Goal: Task Accomplishment & Management: Use online tool/utility

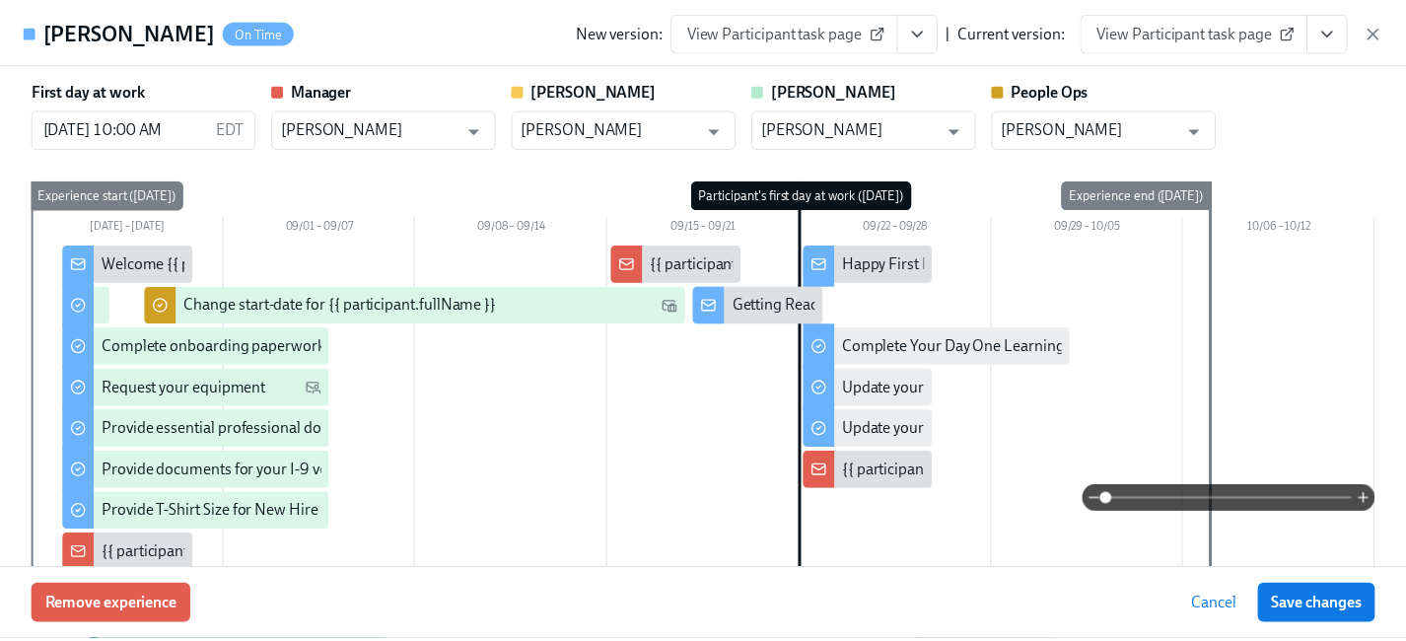
scroll to position [71, 0]
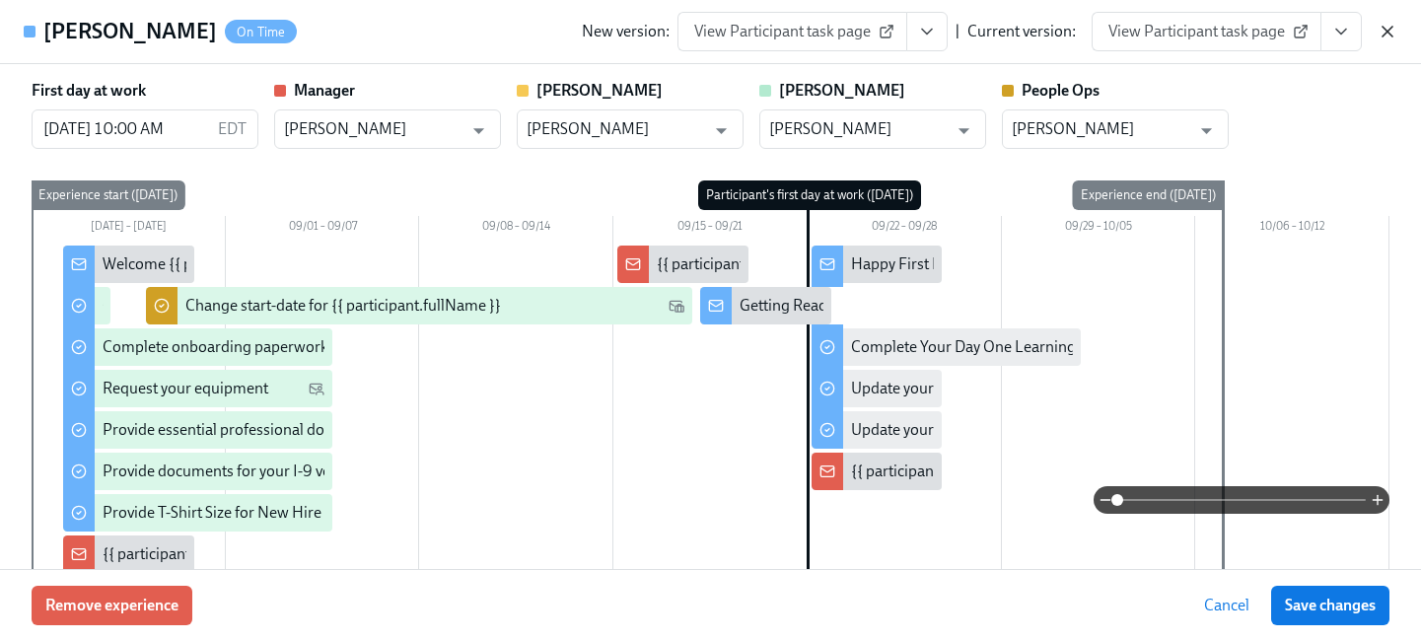
click at [1386, 27] on icon "button" at bounding box center [1388, 32] width 20 height 20
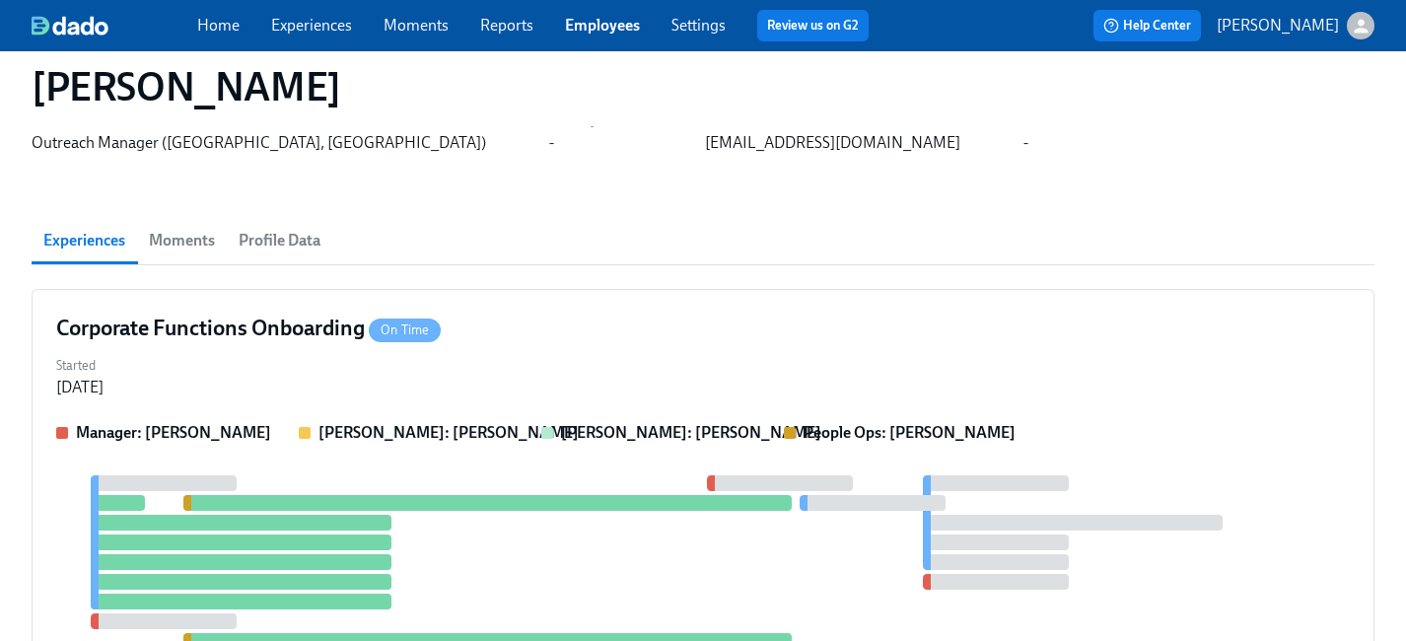
click at [608, 29] on link "Employees" at bounding box center [602, 25] width 75 height 19
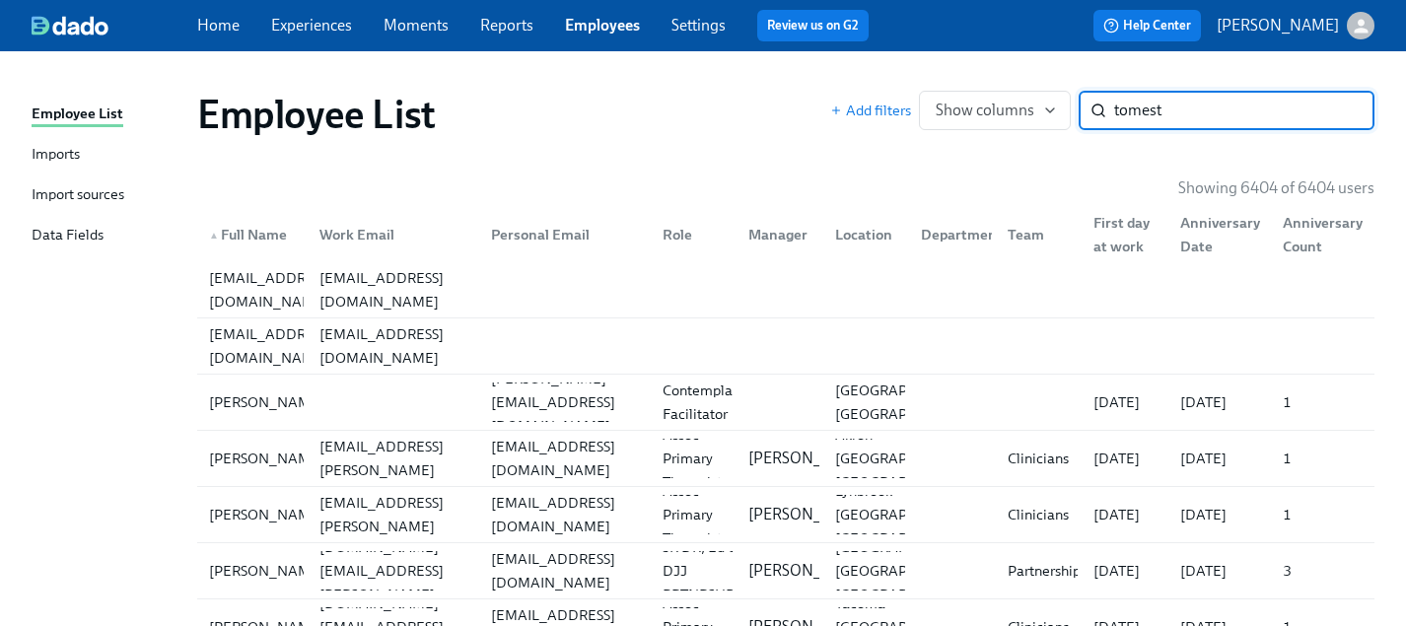
type input "tomest"
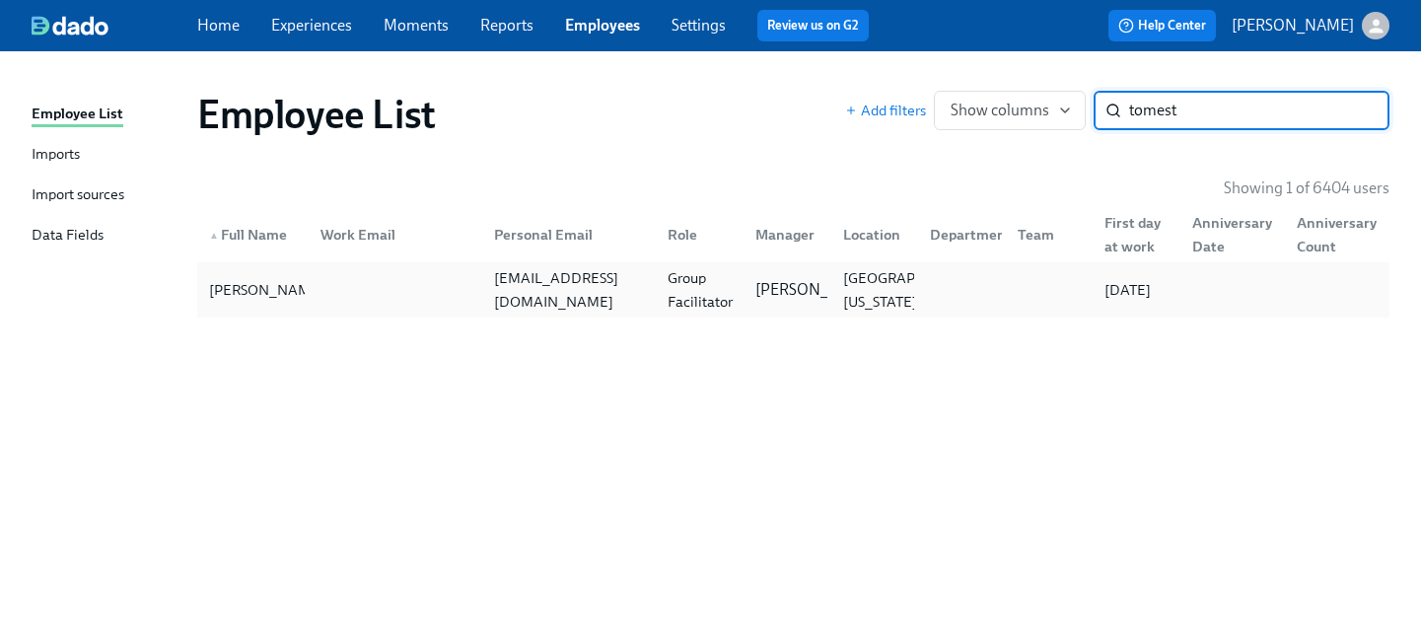
click at [744, 314] on div "[PERSON_NAME] [EMAIL_ADDRESS][DOMAIN_NAME] Group Facilitator [PERSON_NAME] rock…" at bounding box center [793, 289] width 1192 height 55
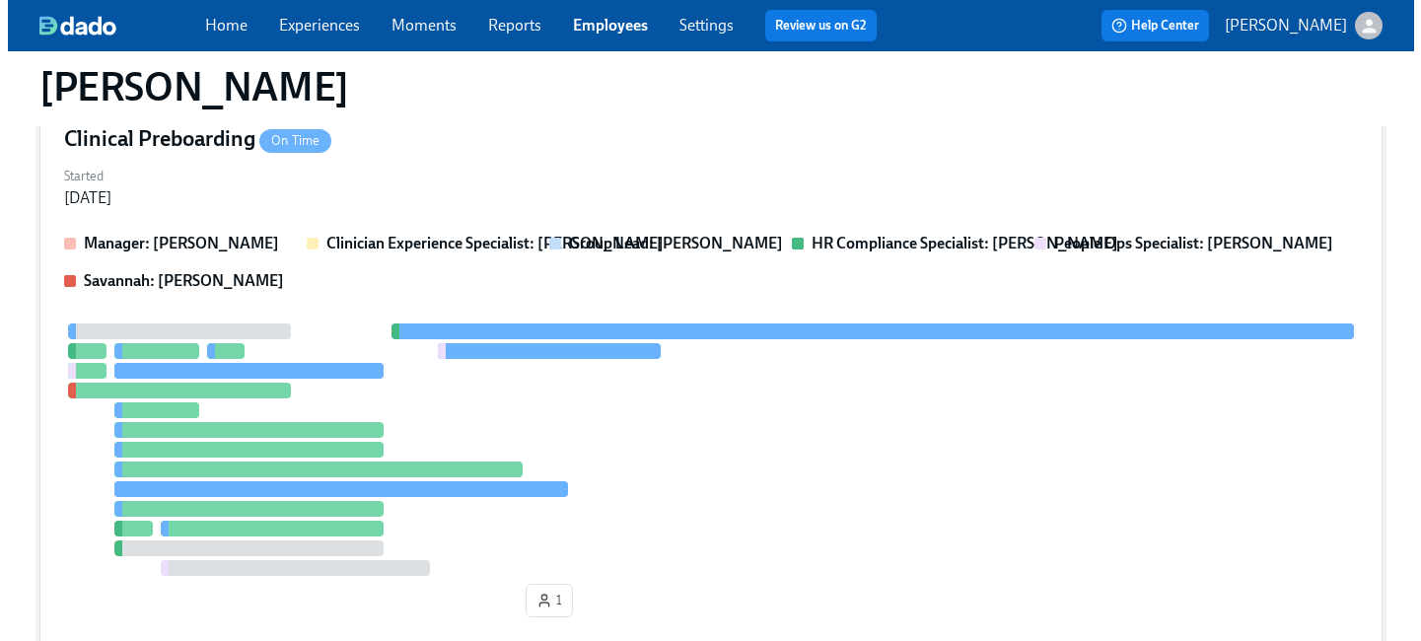
scroll to position [507, 0]
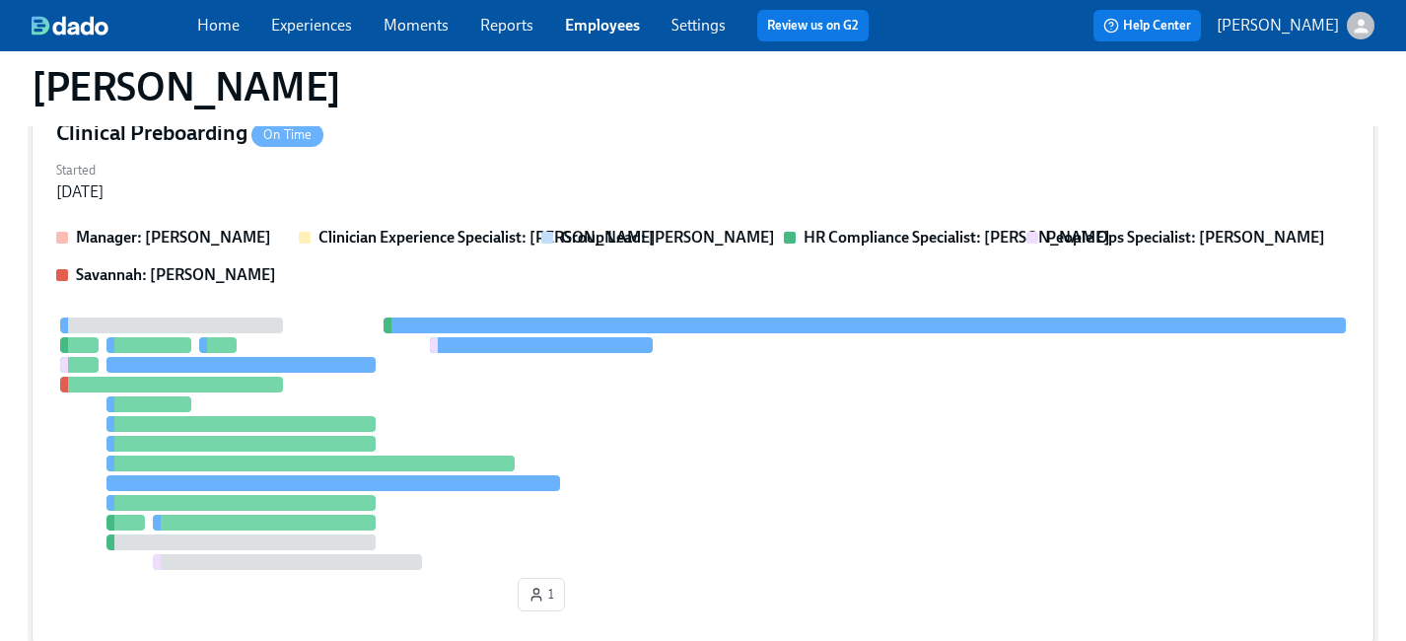
click at [887, 163] on div "Started [DATE]" at bounding box center [703, 179] width 1294 height 47
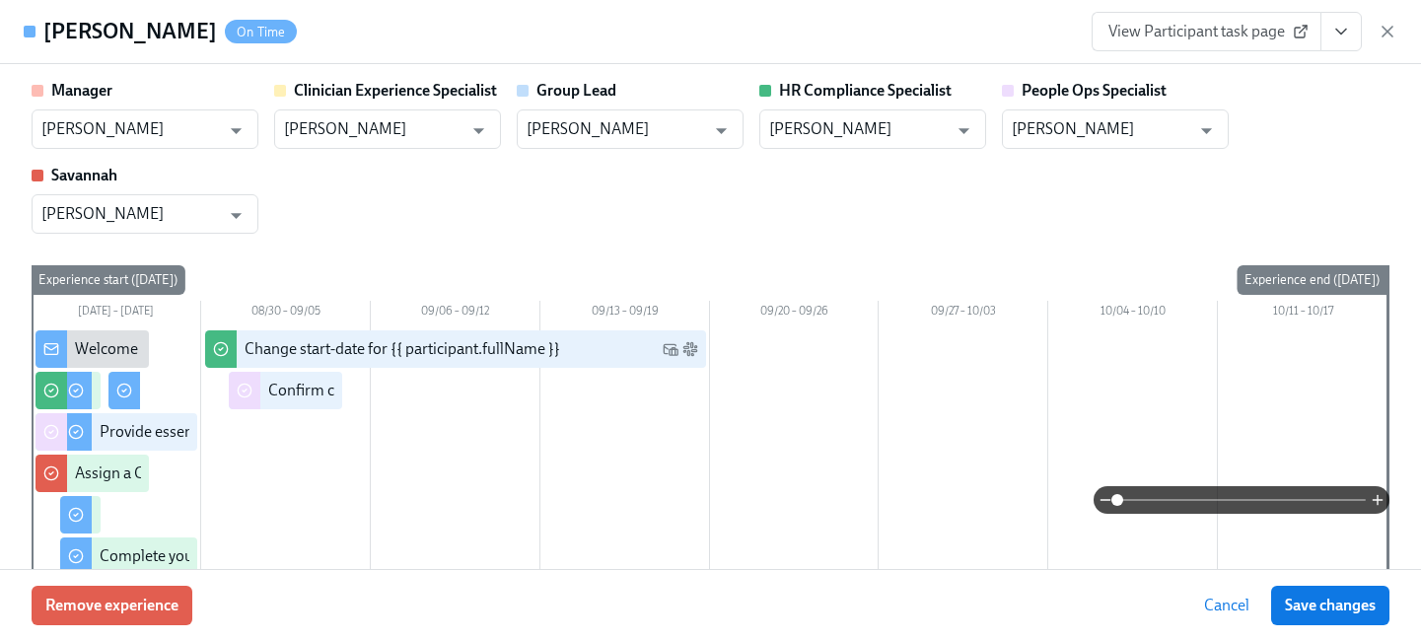
click at [1330, 27] on button "View task page" at bounding box center [1340, 31] width 41 height 39
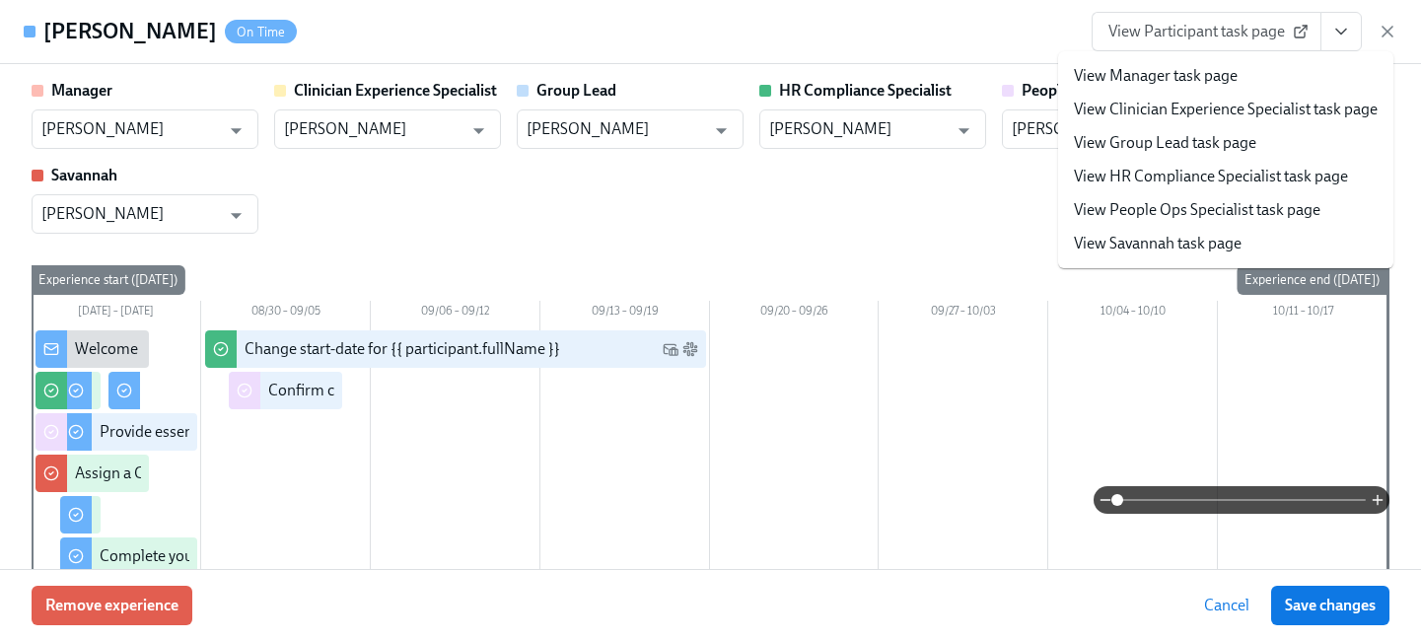
click at [1264, 205] on link "View People Ops Specialist task page" at bounding box center [1197, 210] width 247 height 22
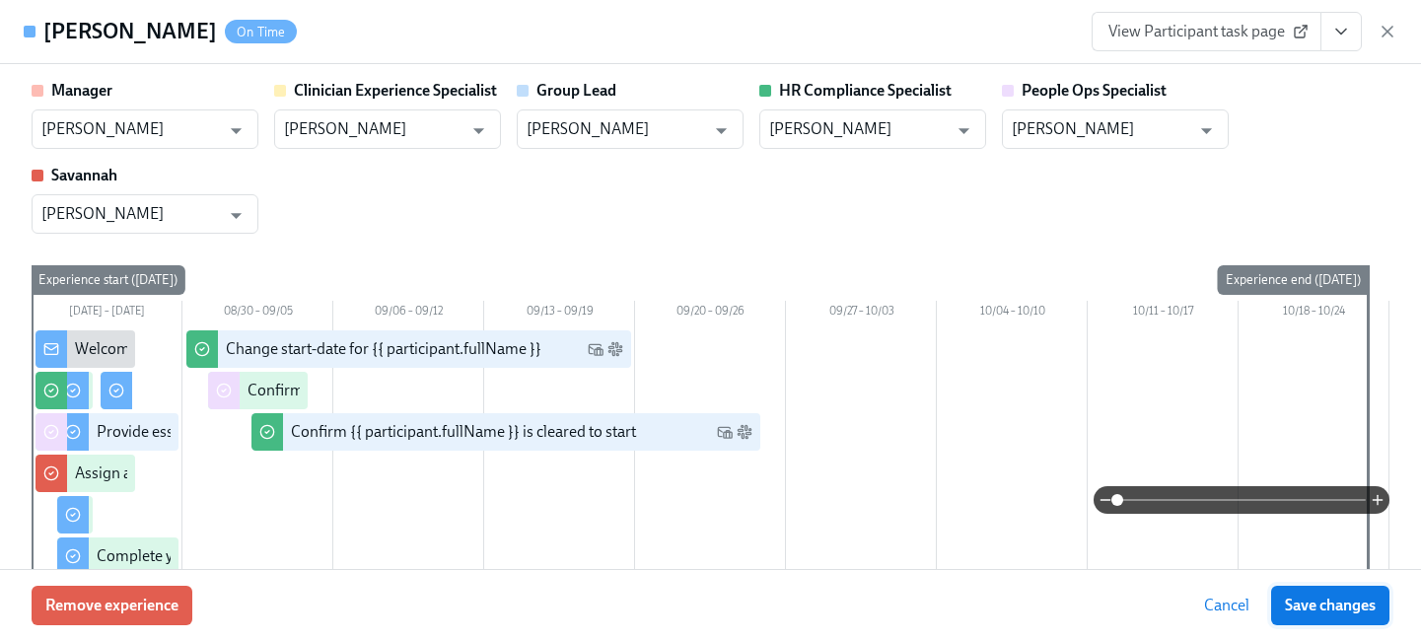
click at [1338, 601] on span "Save changes" at bounding box center [1330, 606] width 91 height 20
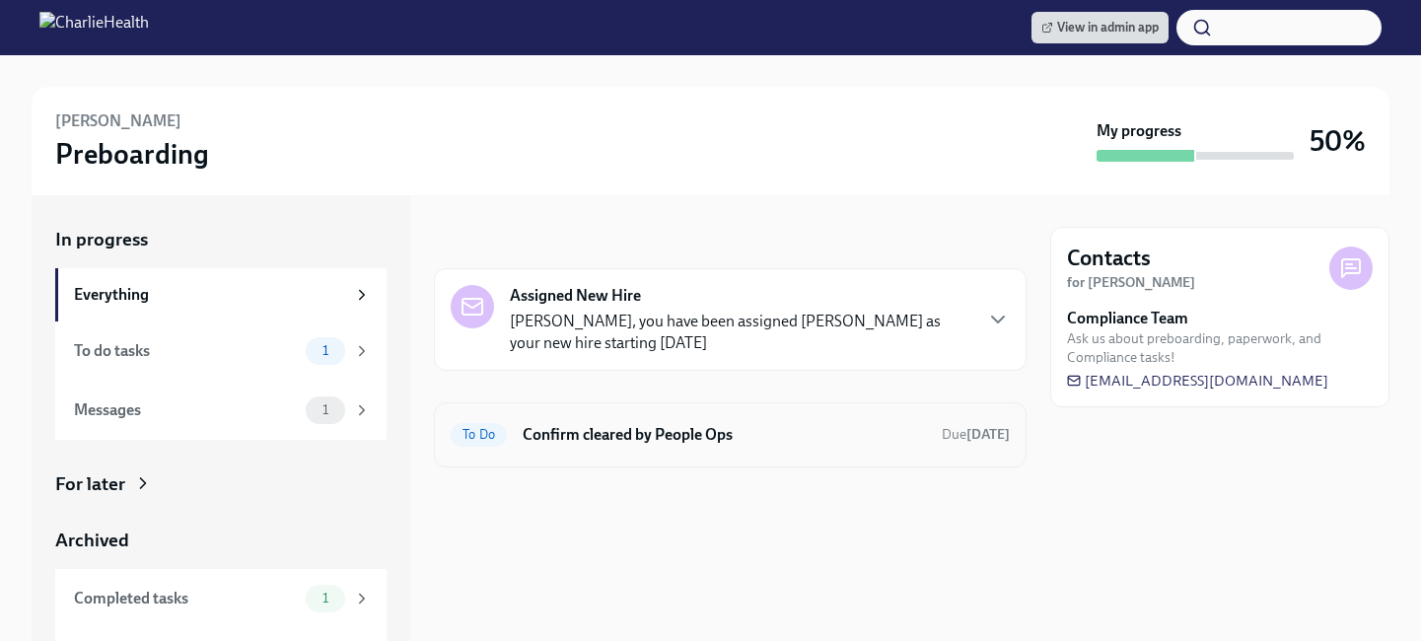
click at [779, 420] on div "To Do Confirm cleared by People Ops Due in 2 days" at bounding box center [730, 435] width 559 height 32
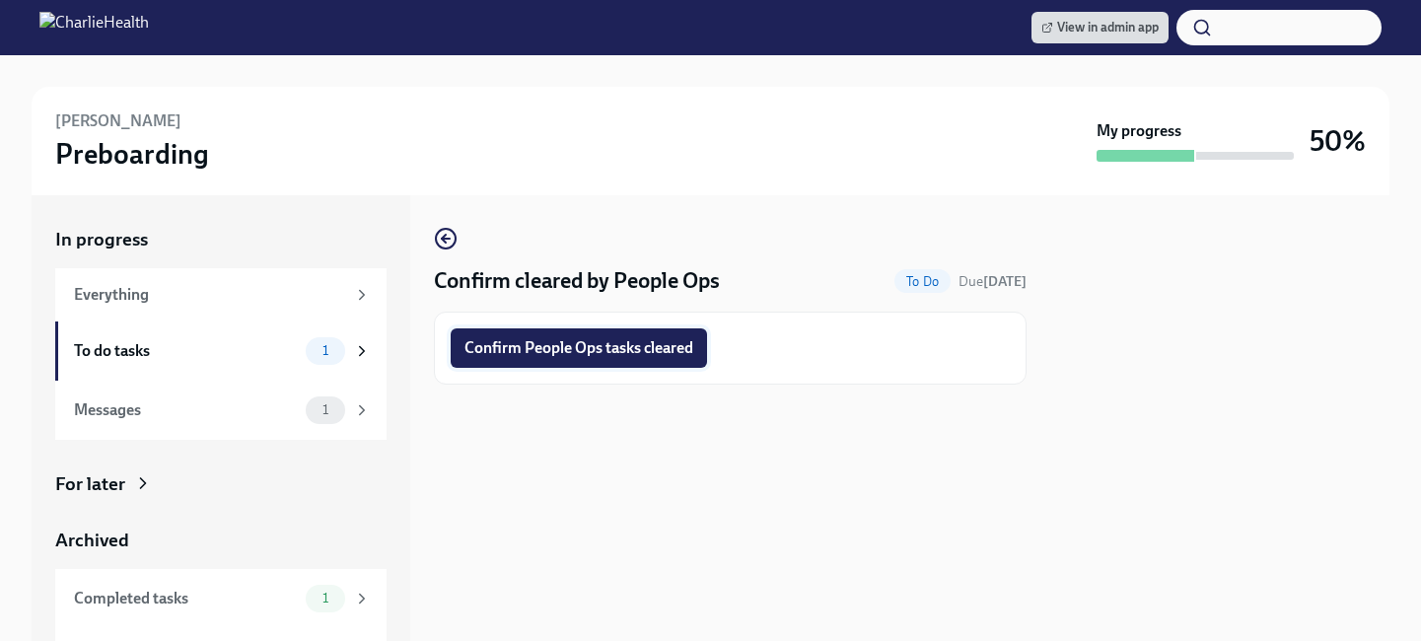
click at [655, 351] on span "Confirm People Ops tasks cleared" at bounding box center [578, 348] width 229 height 20
